Goal: Communication & Community: Connect with others

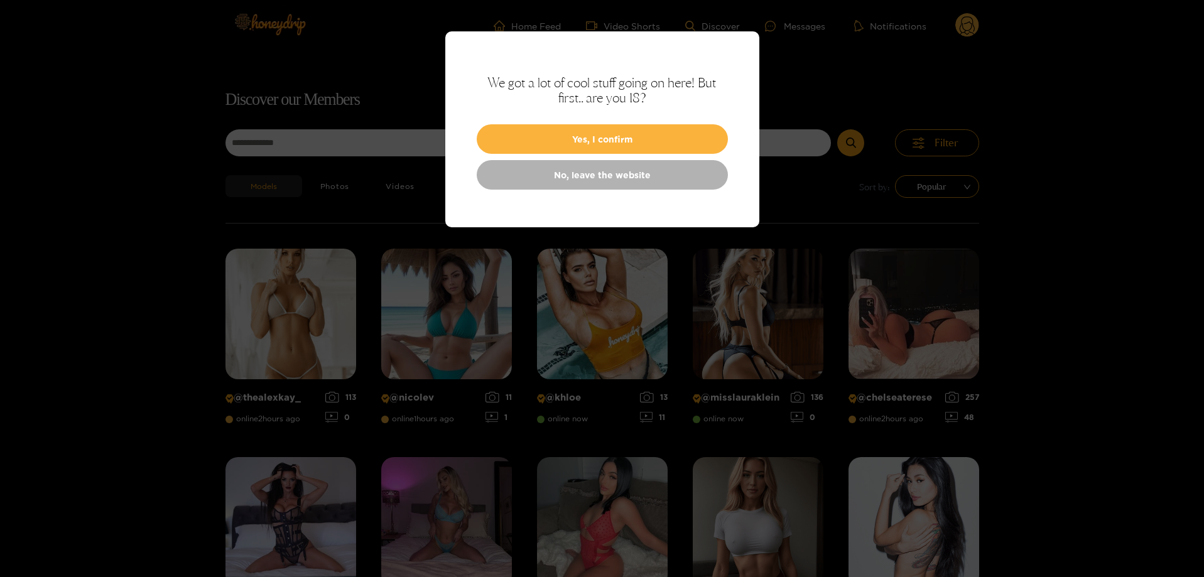
click at [693, 121] on div "We got a lot of cool stuff going on here! But first.. are you 18? Yes, I confir…" at bounding box center [602, 129] width 314 height 196
click at [689, 132] on button "Yes, I confirm" at bounding box center [602, 139] width 251 height 30
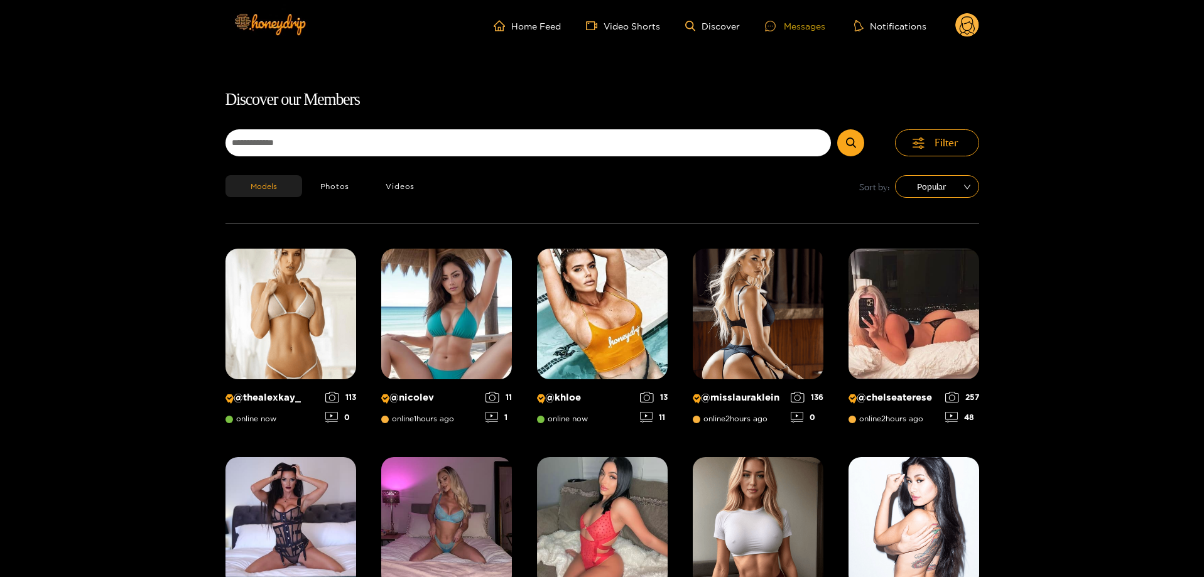
click at [806, 23] on div "Messages" at bounding box center [795, 26] width 60 height 14
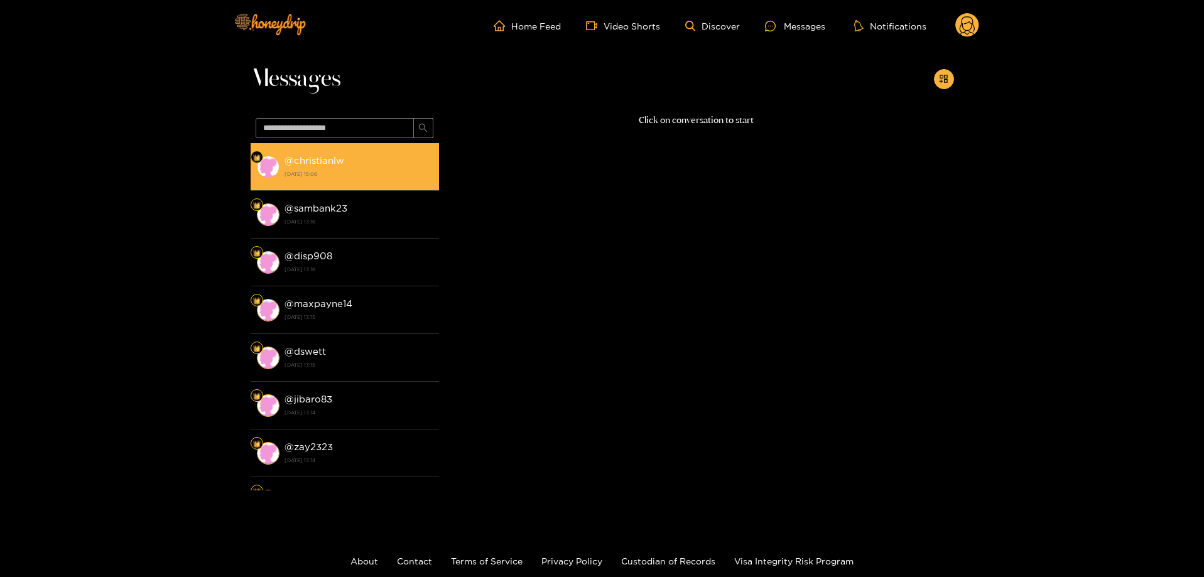
click at [342, 151] on li "@ christianlw [DATE] 15:06" at bounding box center [345, 167] width 188 height 48
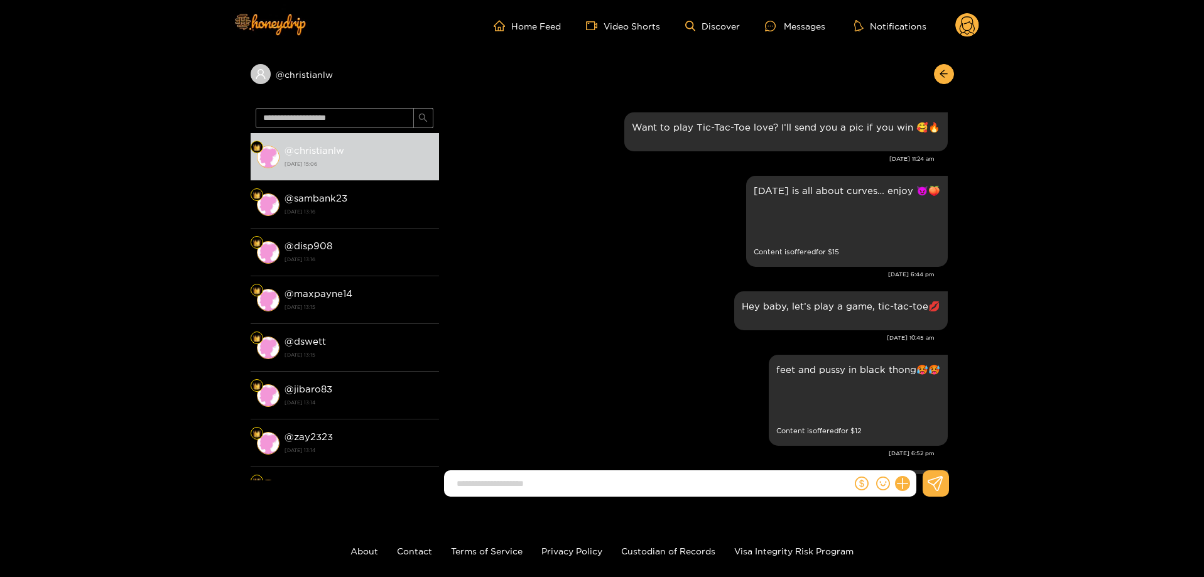
scroll to position [2170, 0]
